Goal: Answer question/provide support

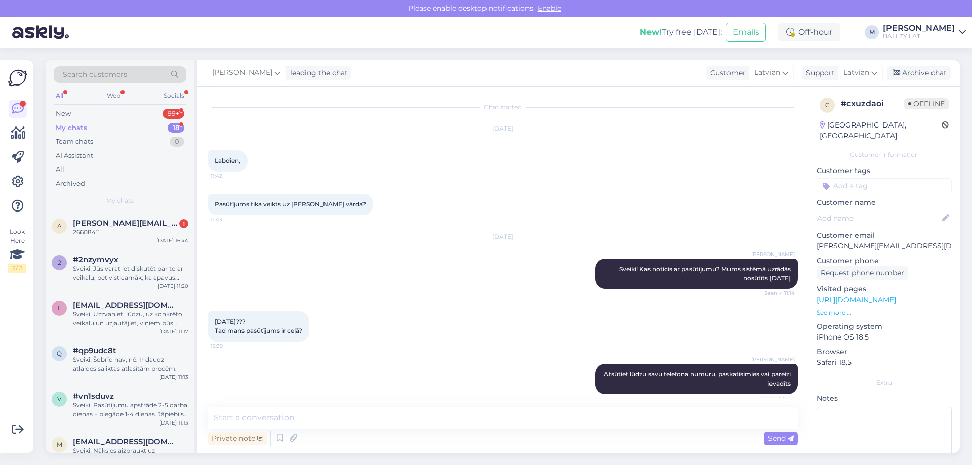
scroll to position [51, 0]
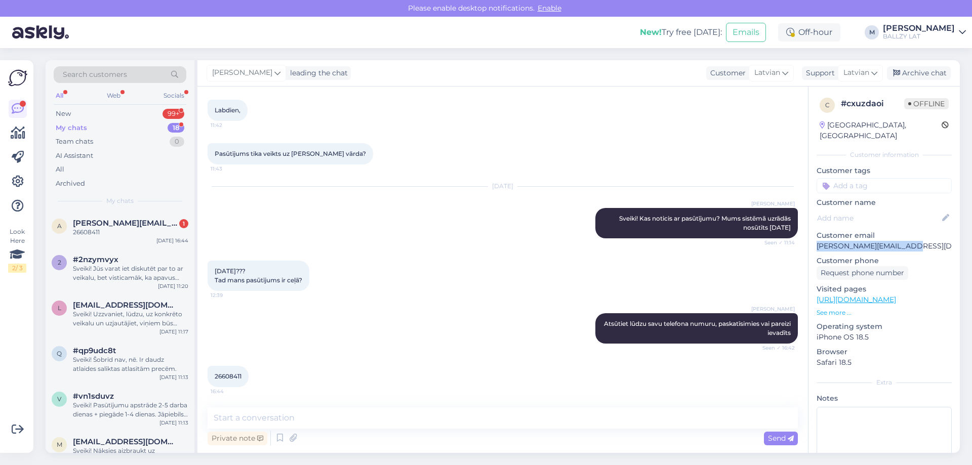
drag, startPoint x: 906, startPoint y: 232, endPoint x: 819, endPoint y: 235, distance: 87.6
click at [819, 241] on p "[PERSON_NAME][EMAIL_ADDRESS][DOMAIN_NAME]" at bounding box center [884, 246] width 135 height 11
copy p "[PERSON_NAME][EMAIL_ADDRESS][DOMAIN_NAME]"
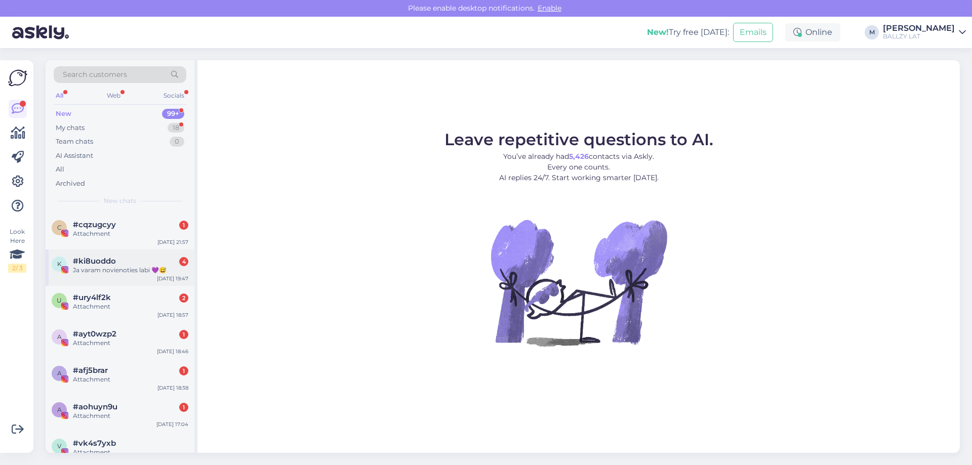
scroll to position [202, 0]
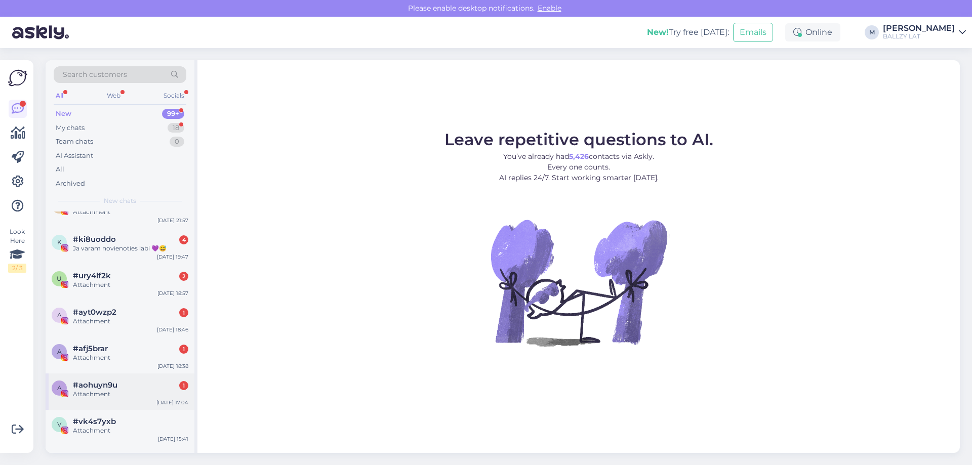
click at [128, 381] on div "#aohuyn9u 1" at bounding box center [130, 385] width 115 height 9
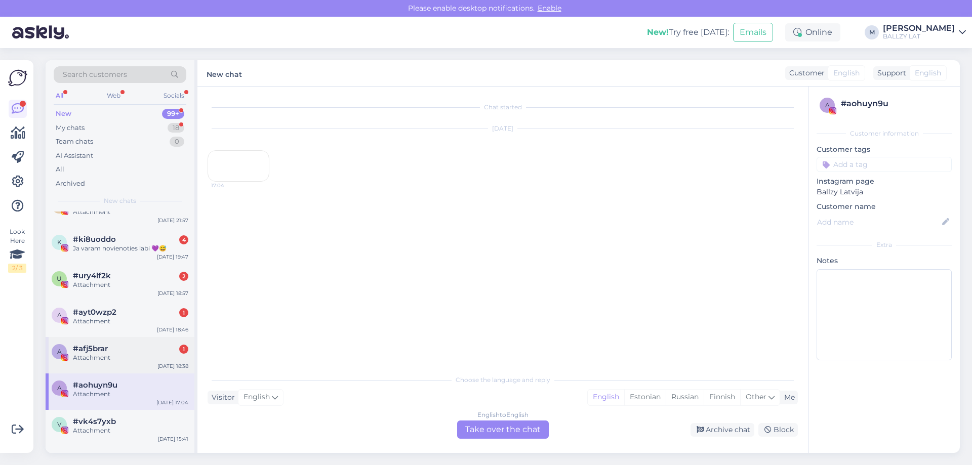
click at [132, 338] on div "a #afj5brar 1 Attachment [DATE] 18:38" at bounding box center [120, 355] width 149 height 36
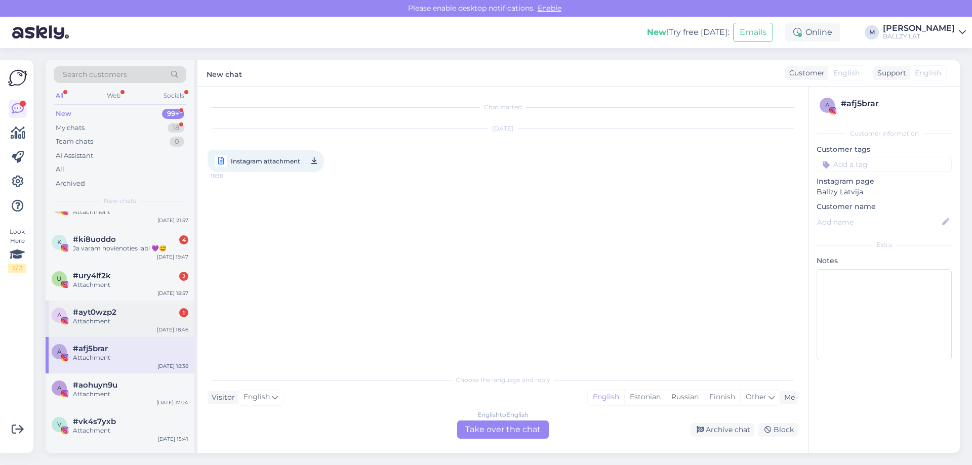
click at [127, 309] on div "#ayt0wzp2 1" at bounding box center [130, 312] width 115 height 9
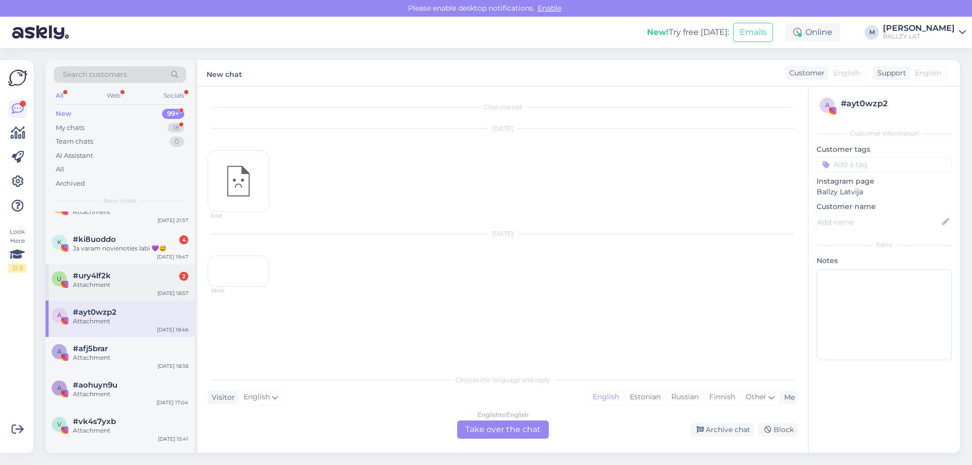
click at [134, 279] on div "#ury4lf2k 2" at bounding box center [130, 275] width 115 height 9
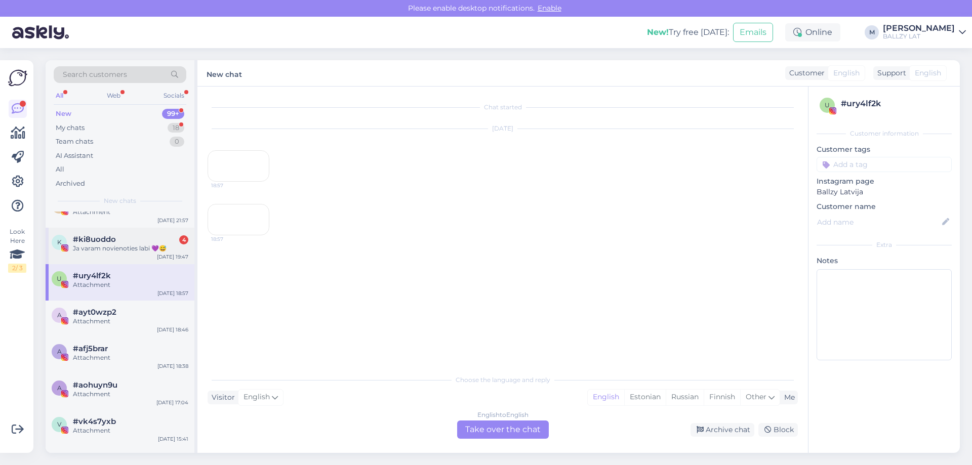
click at [112, 247] on div "Ja varam novienoties labi 💜😅" at bounding box center [130, 248] width 115 height 9
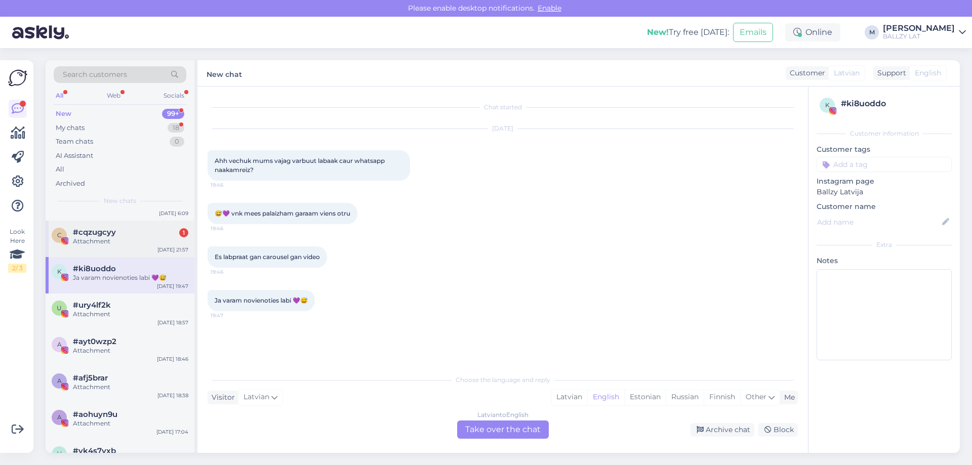
scroll to position [101, 0]
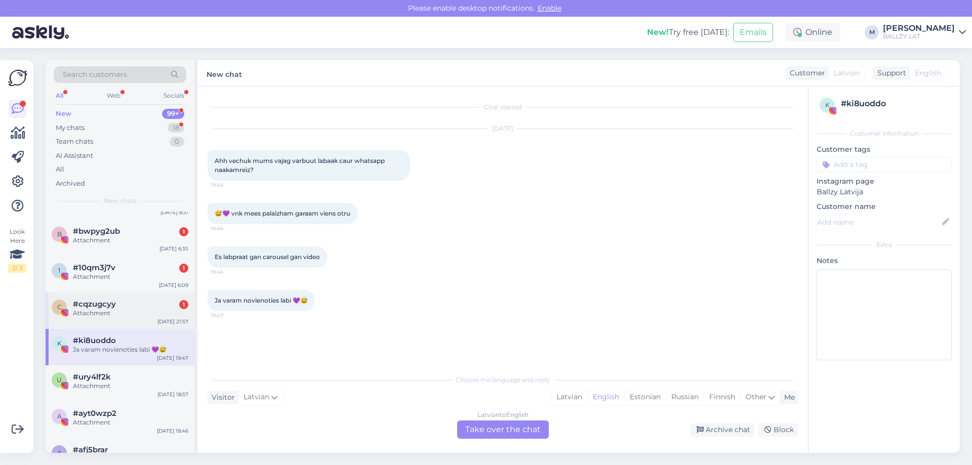
click at [142, 310] on div "Attachment" at bounding box center [130, 313] width 115 height 9
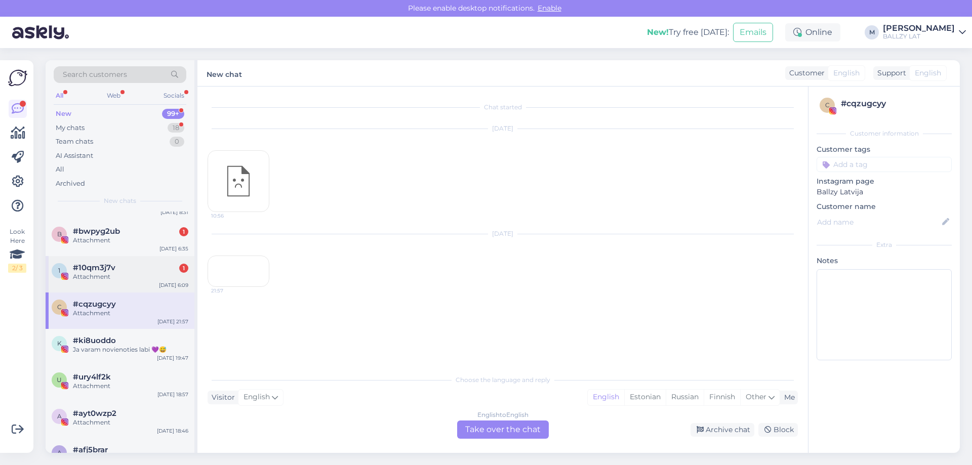
click at [139, 266] on div "#10qm3j7v 1" at bounding box center [130, 267] width 115 height 9
click at [139, 233] on div "#bwpyg2ub 1" at bounding box center [130, 231] width 115 height 9
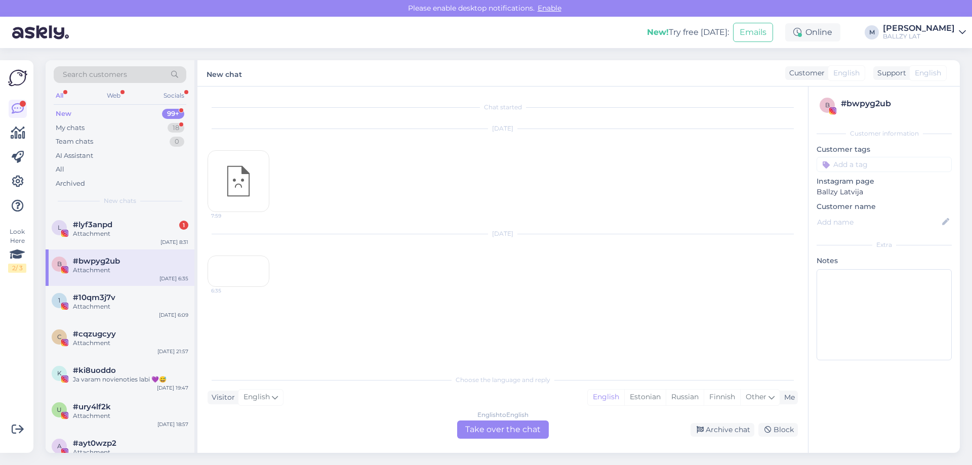
scroll to position [0, 0]
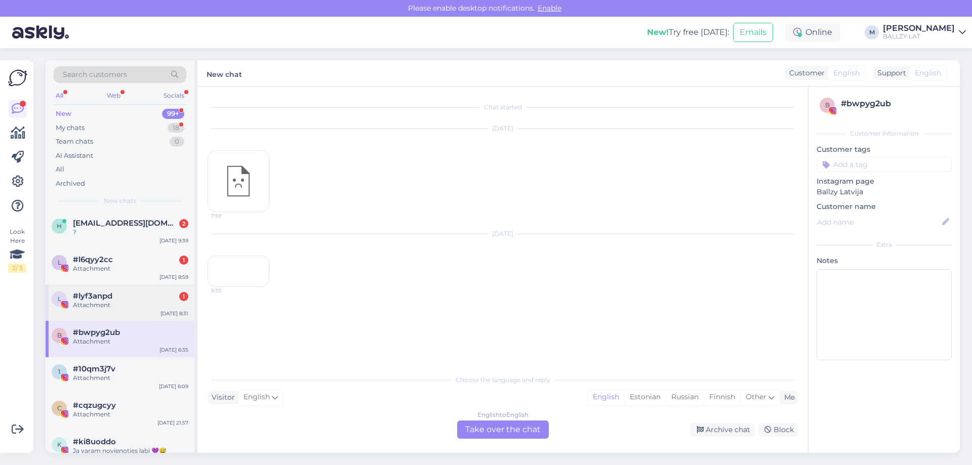
click at [109, 306] on div "Attachment" at bounding box center [130, 305] width 115 height 9
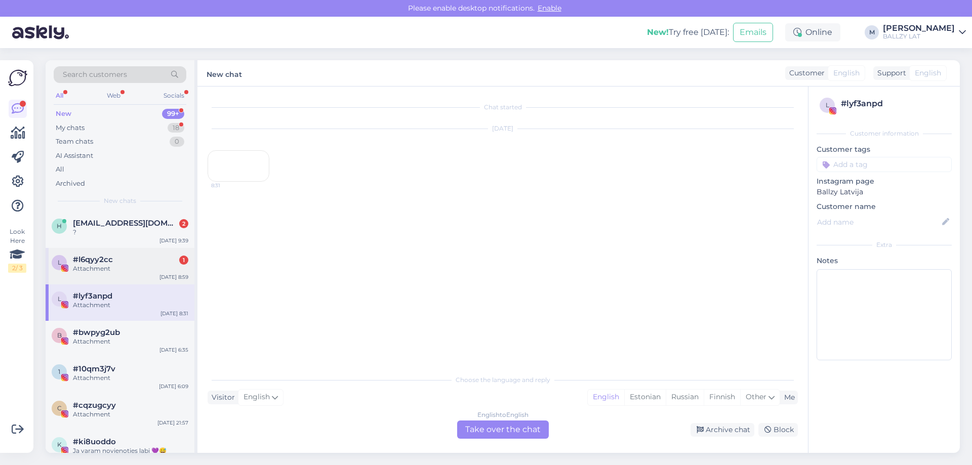
click at [136, 267] on div "Attachment" at bounding box center [130, 268] width 115 height 9
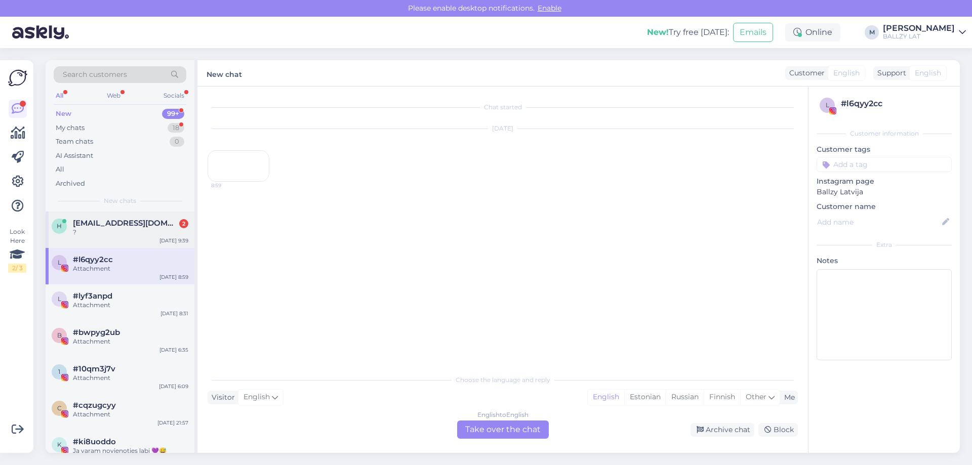
click at [135, 234] on div "?" at bounding box center [130, 232] width 115 height 9
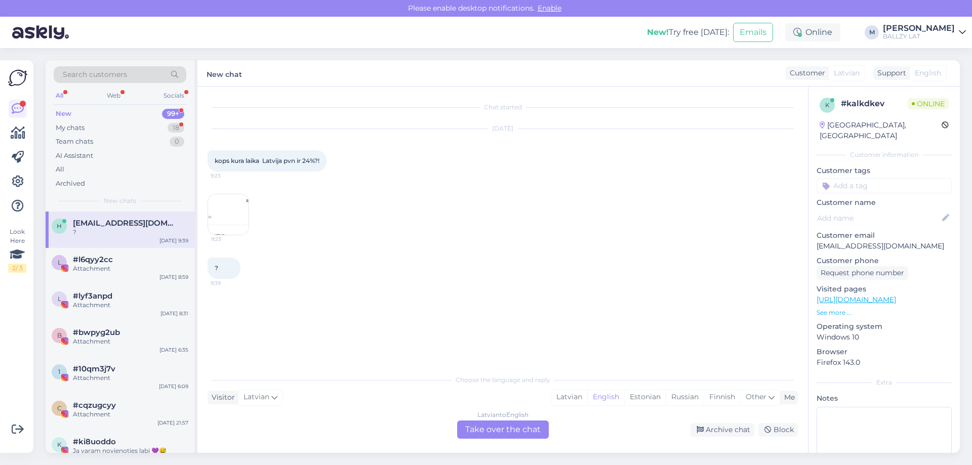
click at [220, 206] on img at bounding box center [228, 214] width 40 height 40
click at [76, 128] on div "My chats" at bounding box center [70, 128] width 29 height 10
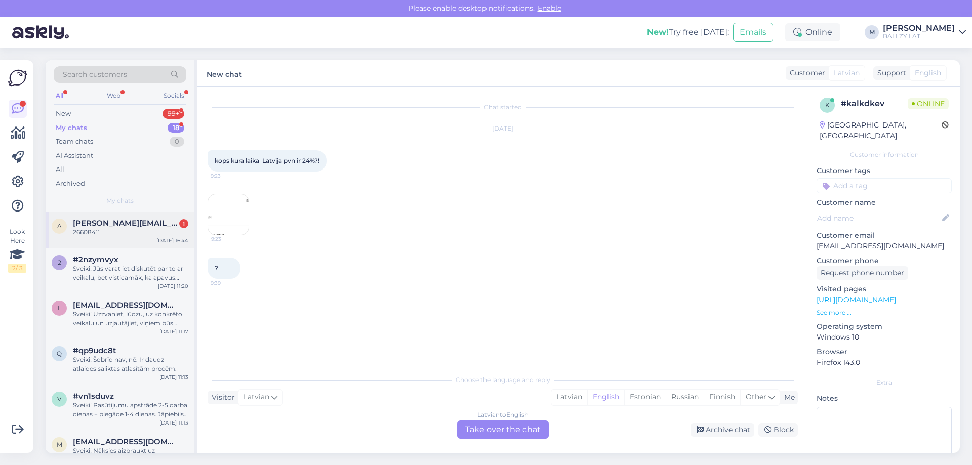
click at [146, 238] on div "a [PERSON_NAME][EMAIL_ADDRESS][DOMAIN_NAME] 1 26608411 [DATE] 16:44" at bounding box center [120, 230] width 149 height 36
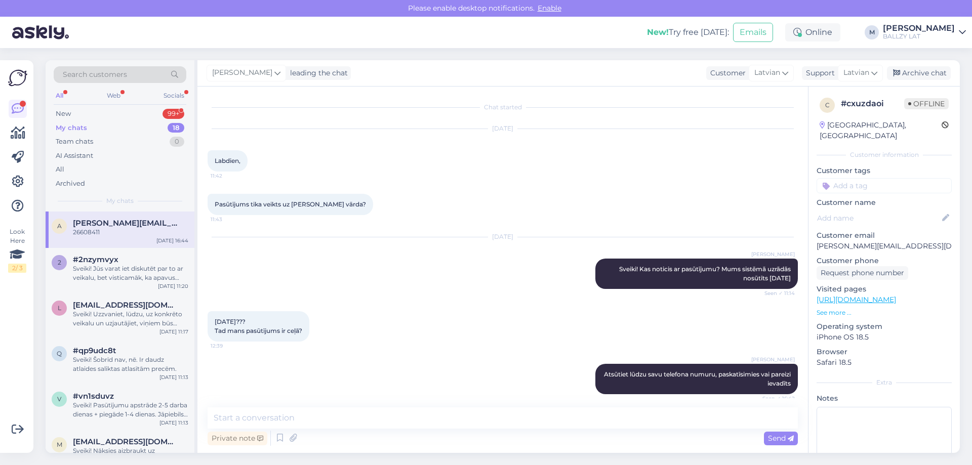
scroll to position [51, 0]
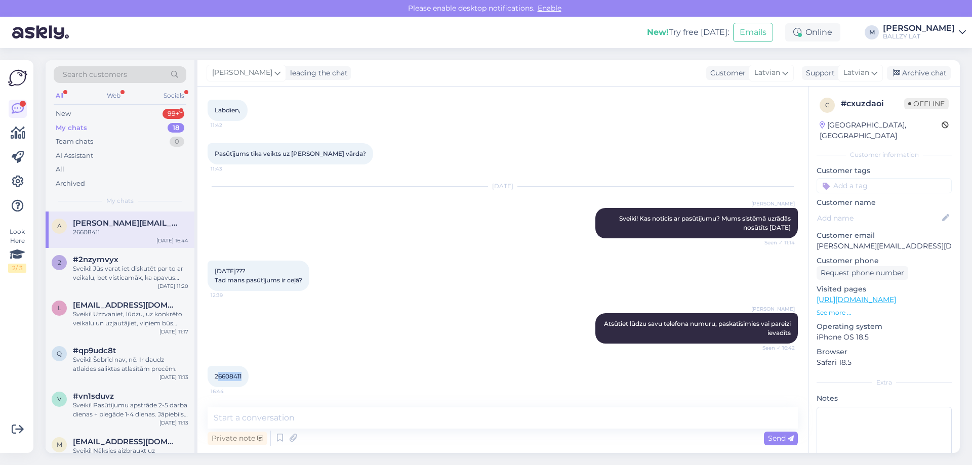
drag, startPoint x: 244, startPoint y: 376, endPoint x: 218, endPoint y: 377, distance: 26.4
click at [218, 377] on div "26608411 16:44" at bounding box center [228, 376] width 41 height 21
drag, startPoint x: 906, startPoint y: 236, endPoint x: 804, endPoint y: 236, distance: 101.2
click at [804, 236] on div "Chat started [DATE] Labdien, 11:42 Pasūtījums tika veikts uz [PERSON_NAME] vārd…" at bounding box center [578, 270] width 762 height 367
click at [902, 256] on p "Customer phone" at bounding box center [884, 261] width 135 height 11
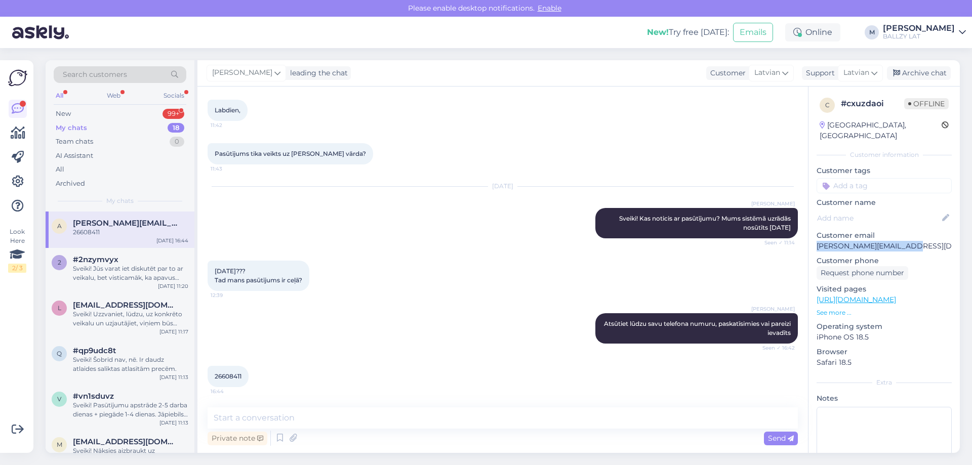
drag, startPoint x: 906, startPoint y: 236, endPoint x: 817, endPoint y: 234, distance: 89.1
click at [817, 241] on p "[PERSON_NAME][EMAIL_ADDRESS][DOMAIN_NAME]" at bounding box center [884, 246] width 135 height 11
copy p "[PERSON_NAME][EMAIL_ADDRESS][DOMAIN_NAME]"
